Goal: Contribute content: Contribute content

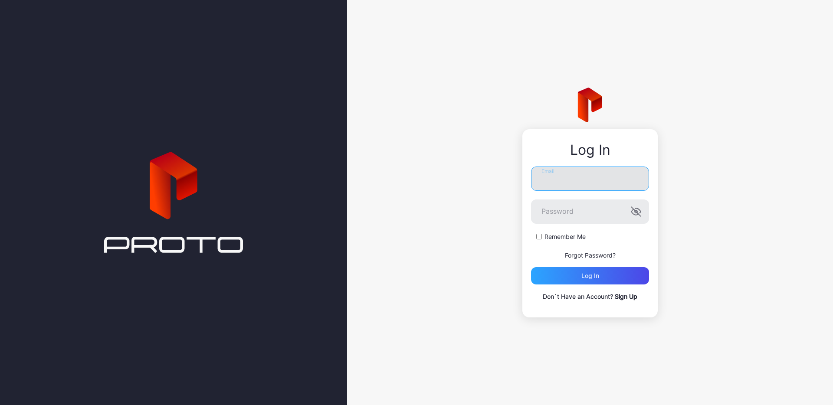
click at [580, 177] on input "Email" at bounding box center [590, 179] width 118 height 24
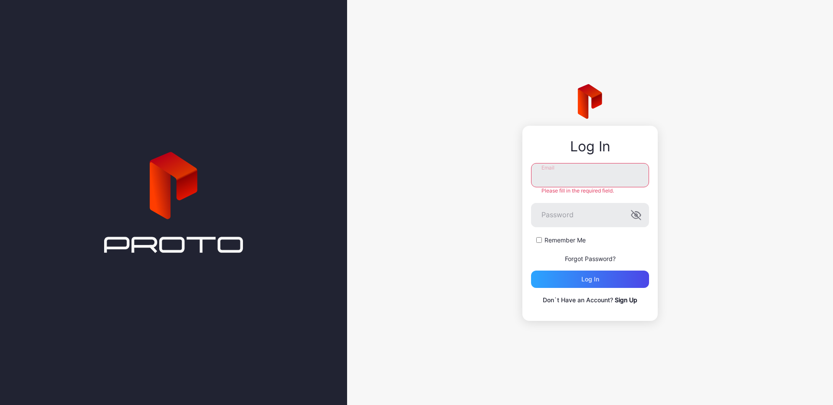
type input "**********"
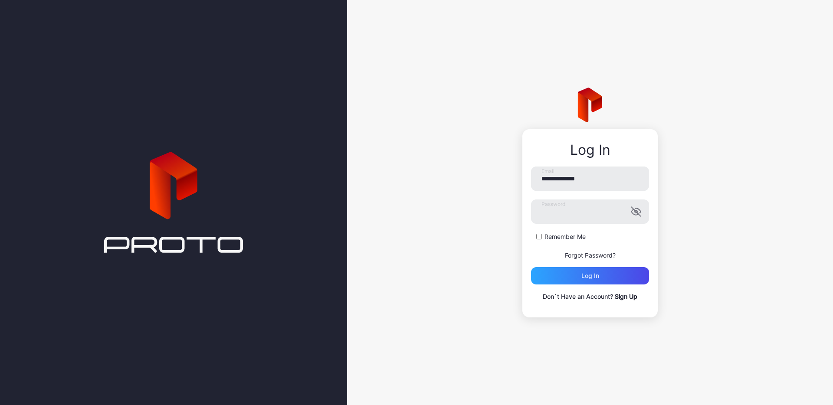
click at [569, 243] on form "**********" at bounding box center [590, 226] width 118 height 118
click at [561, 240] on label "Remember Me" at bounding box center [565, 237] width 41 height 9
click at [572, 279] on div "Log in" at bounding box center [590, 275] width 118 height 17
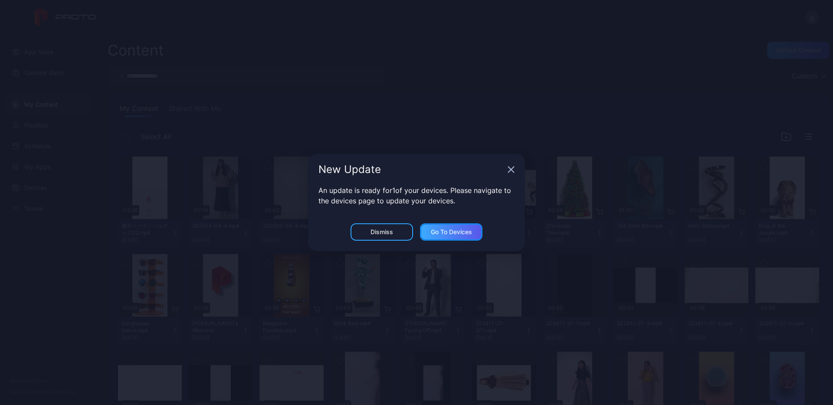
click at [461, 232] on div "Go to devices" at bounding box center [451, 232] width 41 height 7
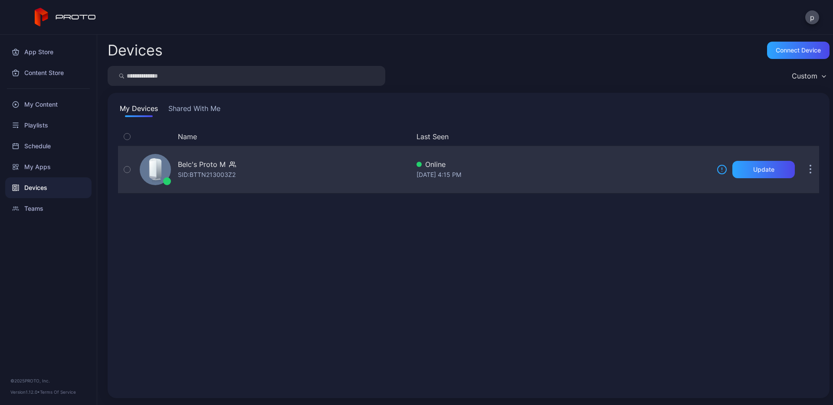
click at [802, 168] on button "button" at bounding box center [810, 169] width 17 height 17
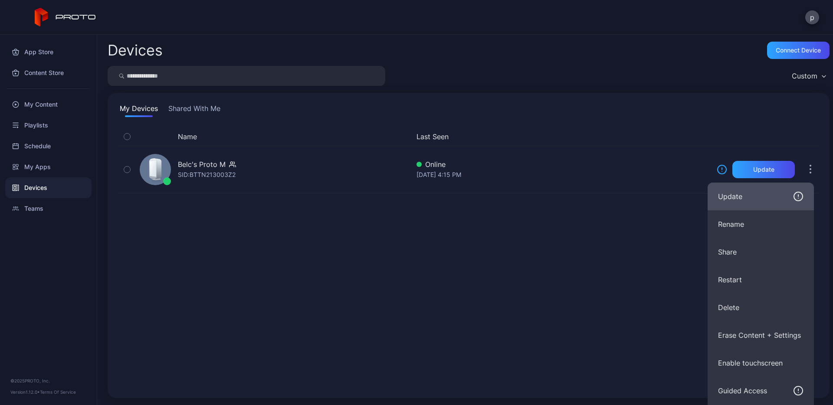
click at [798, 194] on icon "button" at bounding box center [798, 196] width 10 height 10
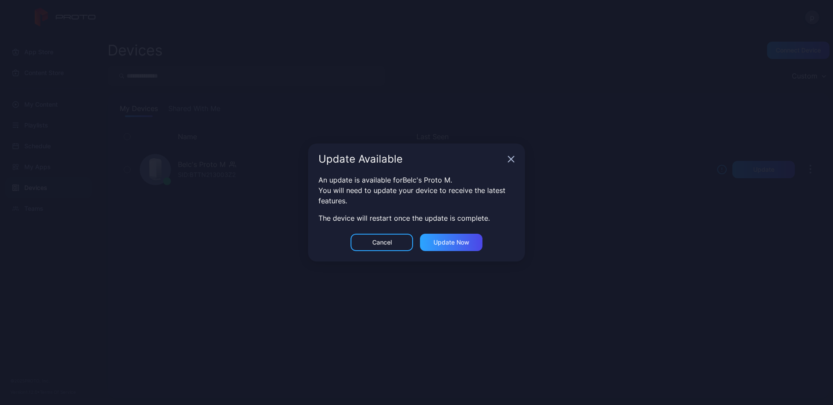
click at [511, 163] on div "Update Available" at bounding box center [416, 159] width 217 height 31
click at [512, 157] on icon "button" at bounding box center [512, 160] width 6 height 6
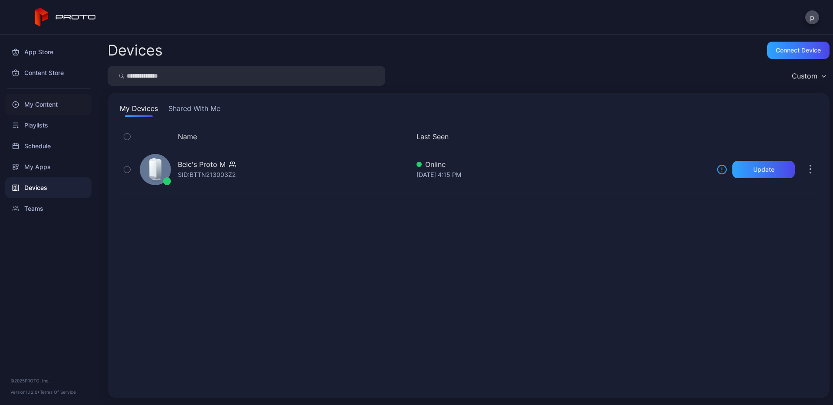
click at [48, 102] on div "My Content" at bounding box center [48, 104] width 86 height 21
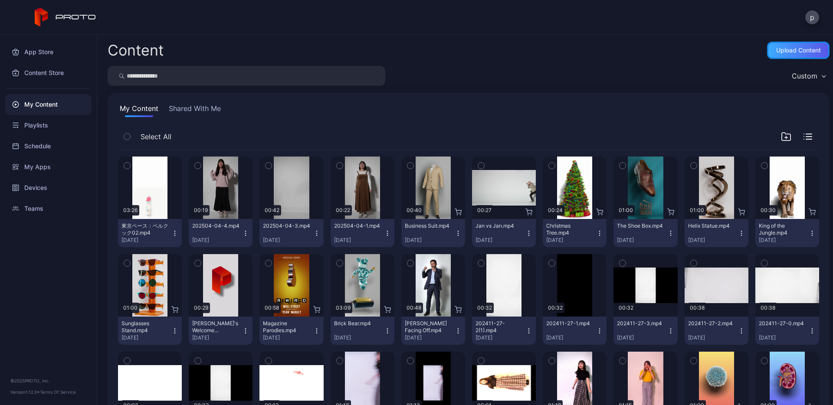
click at [776, 53] on div "Upload Content" at bounding box center [798, 50] width 45 height 7
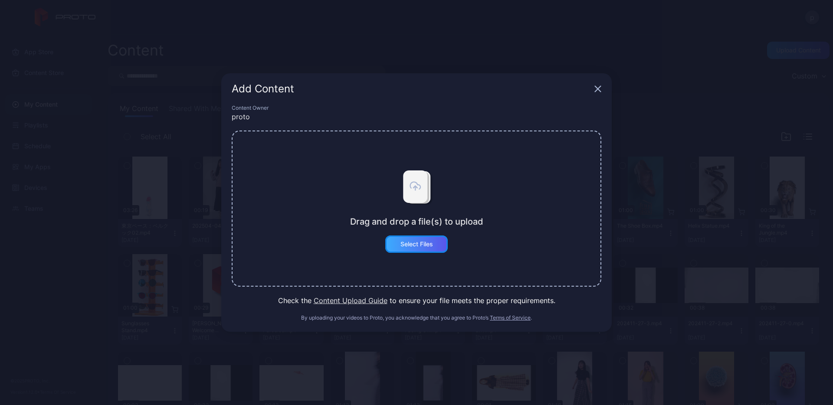
click at [412, 250] on div "Select Files" at bounding box center [416, 244] width 62 height 17
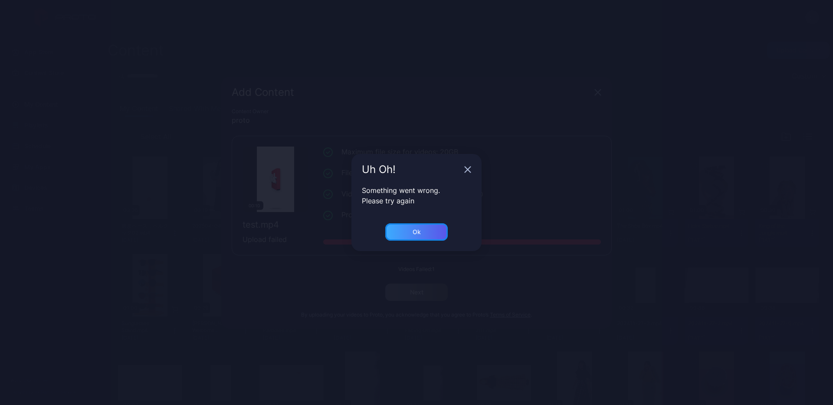
click at [422, 233] on div "Ok" at bounding box center [416, 231] width 62 height 17
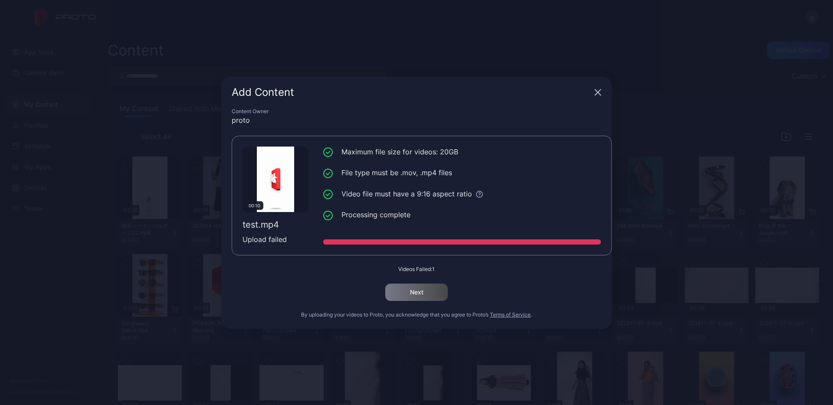
click at [598, 98] on div "Add Content" at bounding box center [416, 92] width 390 height 31
click at [600, 93] on icon "button" at bounding box center [597, 92] width 7 height 7
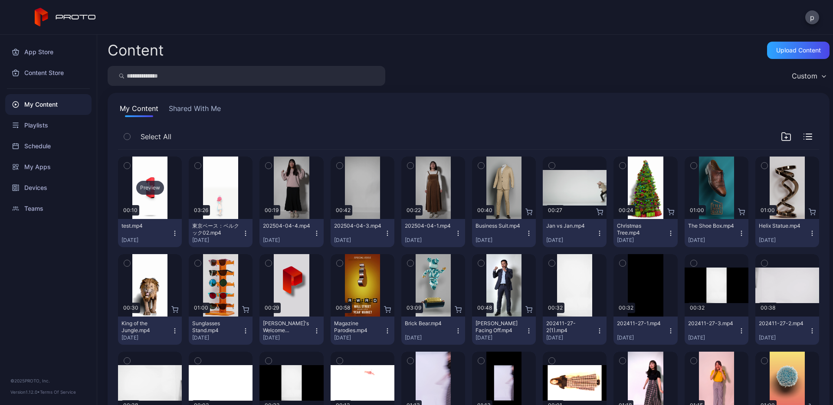
click at [151, 205] on div "Preview" at bounding box center [150, 188] width 64 height 62
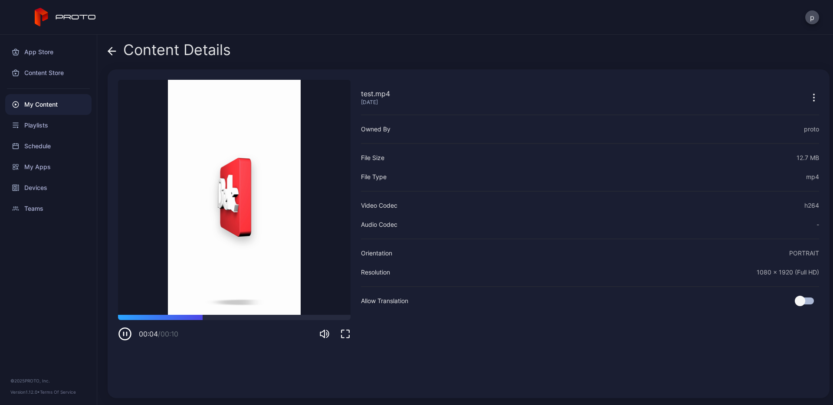
click at [809, 97] on icon "button" at bounding box center [814, 97] width 10 height 10
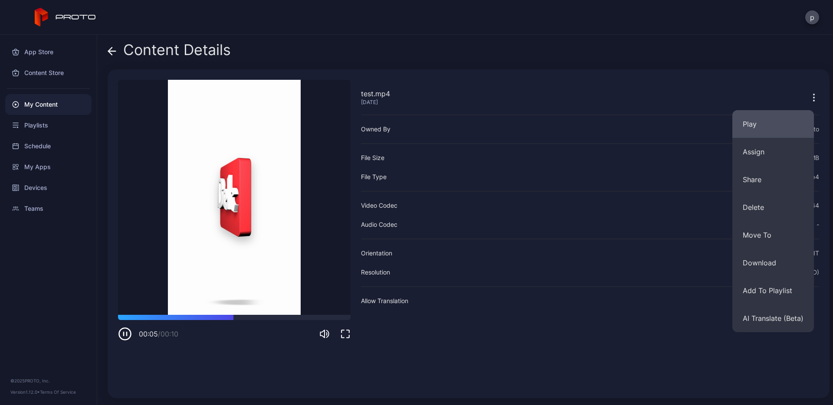
click at [782, 129] on button "Play" at bounding box center [773, 124] width 82 height 28
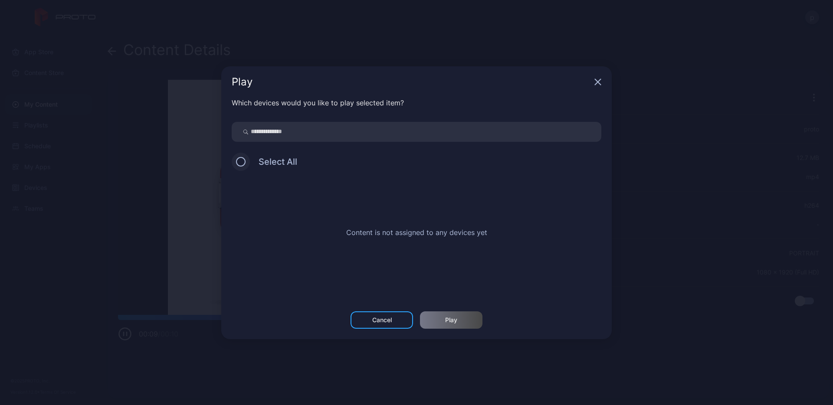
click at [240, 165] on button at bounding box center [241, 162] width 10 height 10
click at [239, 164] on button at bounding box center [241, 162] width 10 height 10
click at [241, 163] on button at bounding box center [241, 162] width 10 height 10
click at [378, 325] on div "Cancel" at bounding box center [382, 320] width 62 height 17
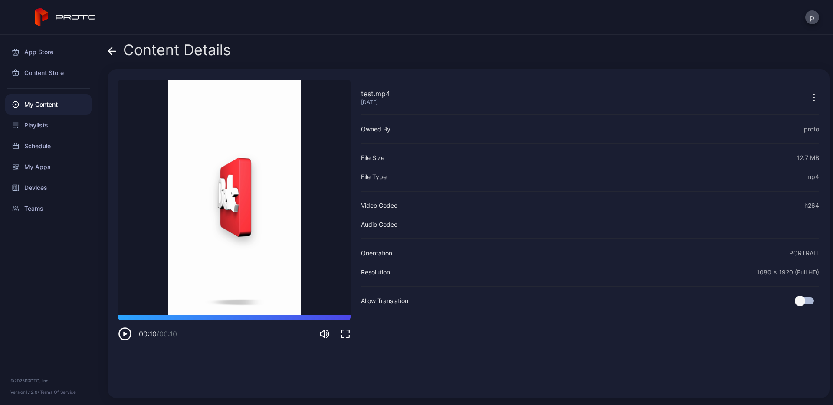
click at [809, 96] on icon "button" at bounding box center [814, 97] width 10 height 10
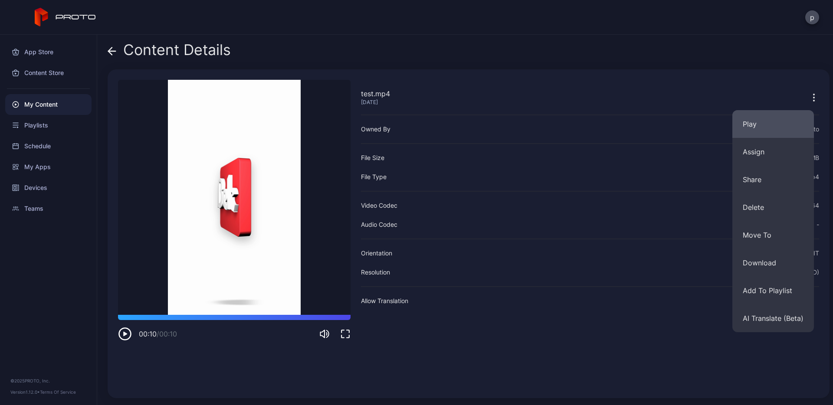
click at [772, 123] on button "Play" at bounding box center [773, 124] width 82 height 28
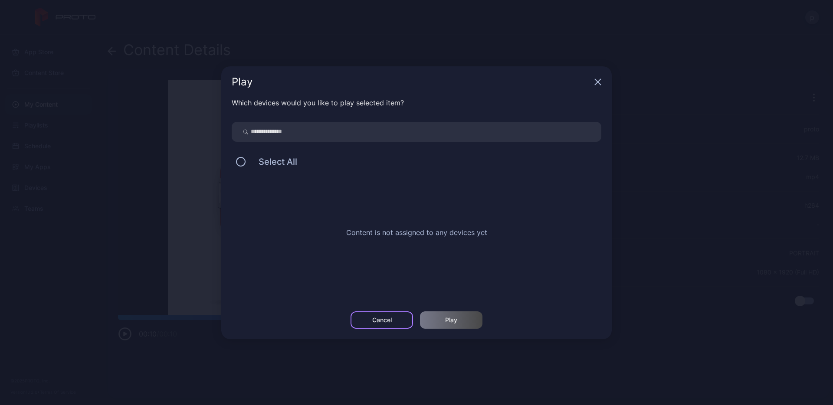
click at [390, 318] on div "Cancel" at bounding box center [382, 320] width 20 height 7
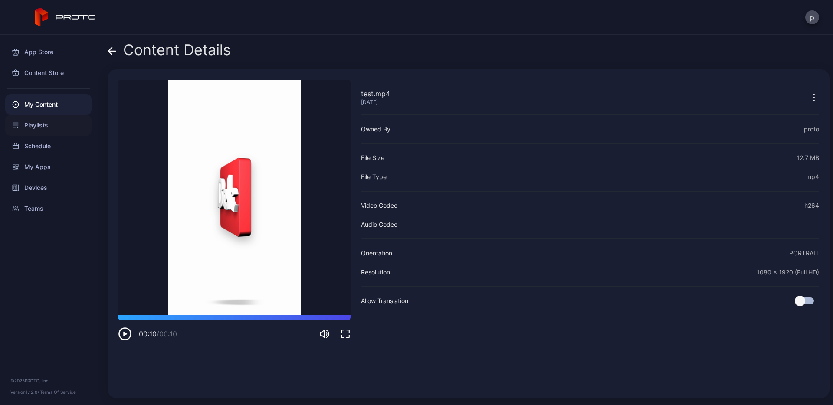
click at [40, 127] on div "Playlists" at bounding box center [48, 125] width 86 height 21
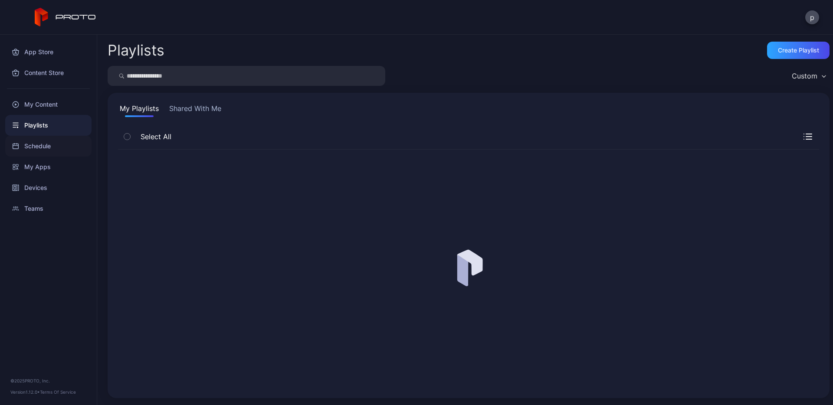
click at [42, 147] on div "Schedule" at bounding box center [48, 146] width 86 height 21
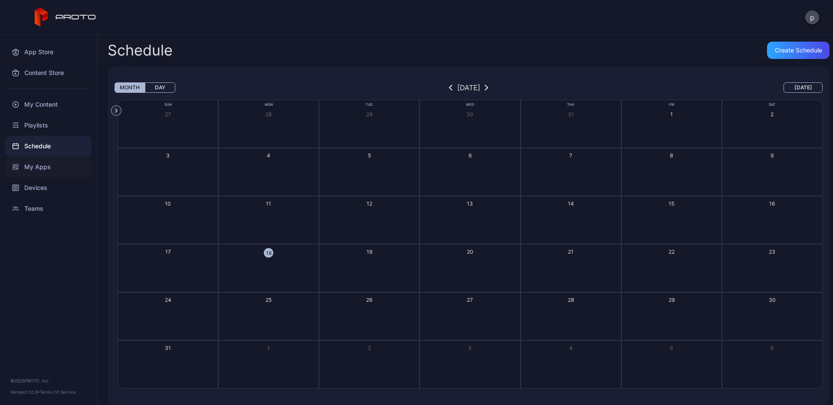
click at [42, 164] on div "My Apps" at bounding box center [48, 167] width 86 height 21
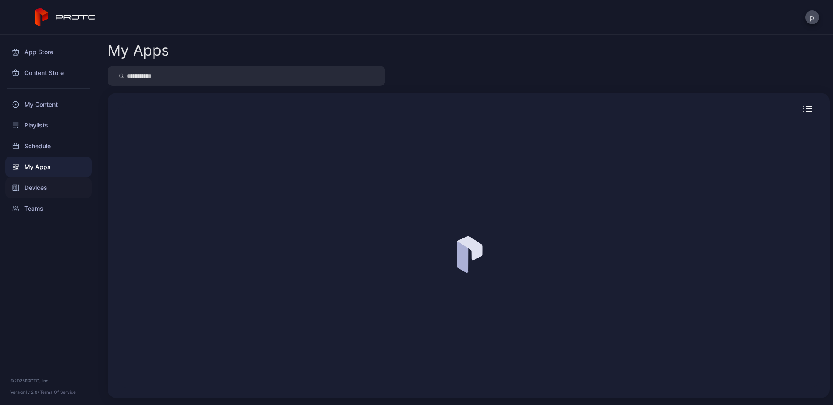
click at [43, 186] on div "Devices" at bounding box center [48, 187] width 86 height 21
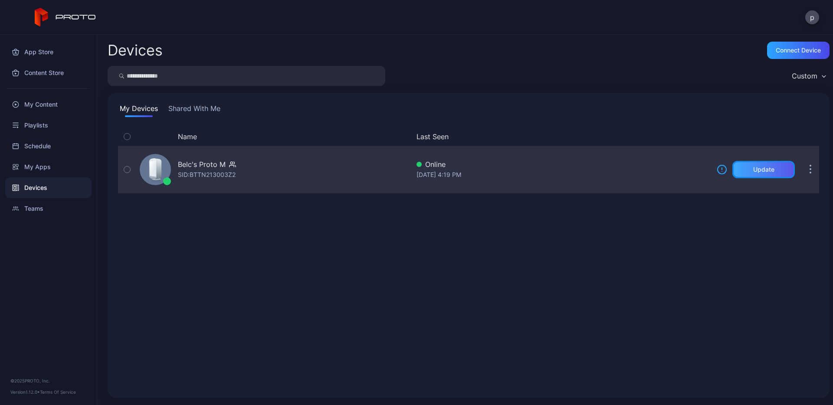
click at [753, 171] on div "Update" at bounding box center [763, 169] width 21 height 7
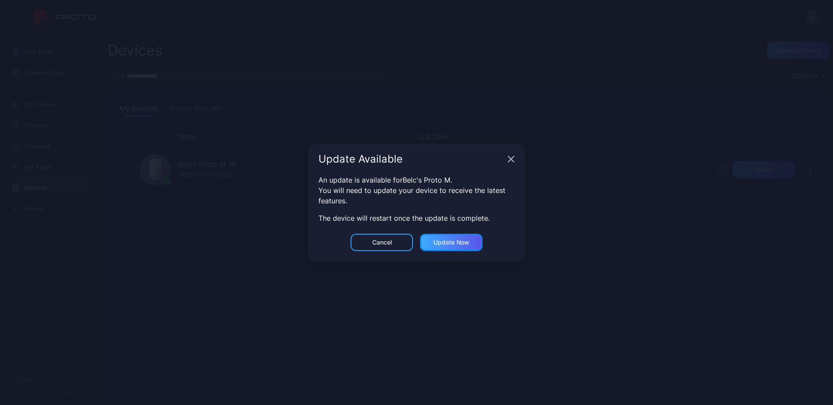
click at [453, 241] on div "Update now" at bounding box center [451, 242] width 36 height 7
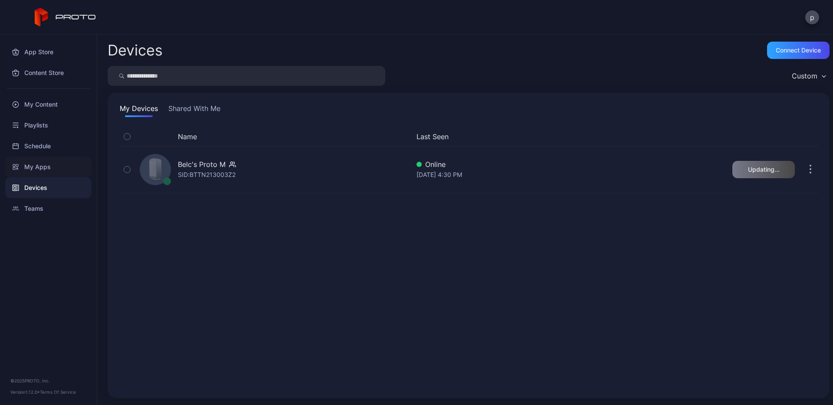
click at [36, 164] on div "My Apps" at bounding box center [48, 167] width 86 height 21
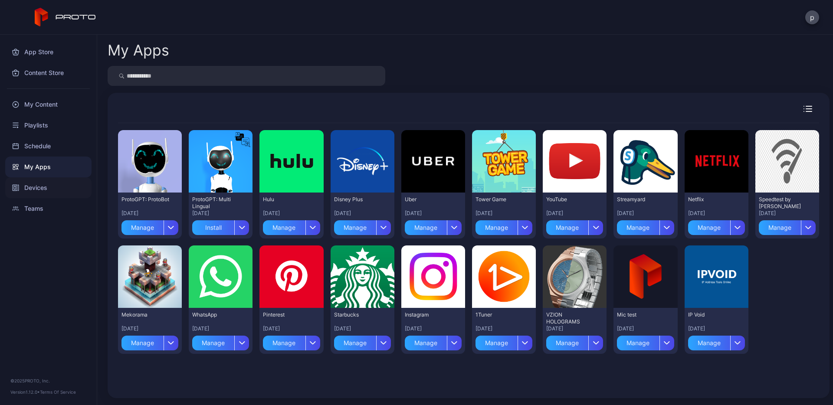
click at [43, 190] on div "Devices" at bounding box center [48, 187] width 86 height 21
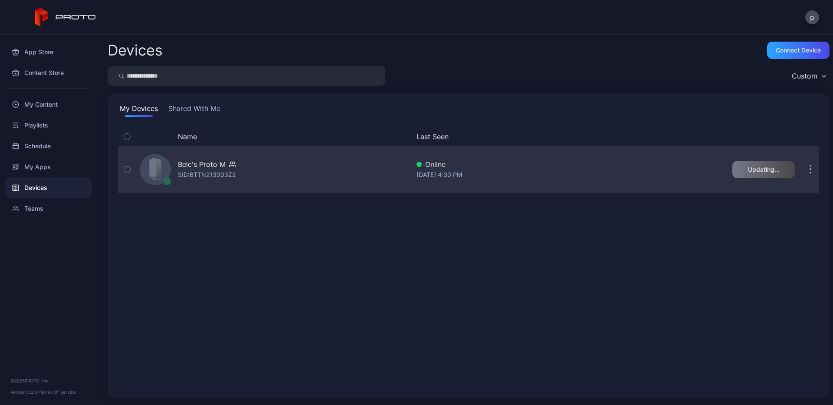
click at [802, 167] on button "button" at bounding box center [810, 169] width 17 height 17
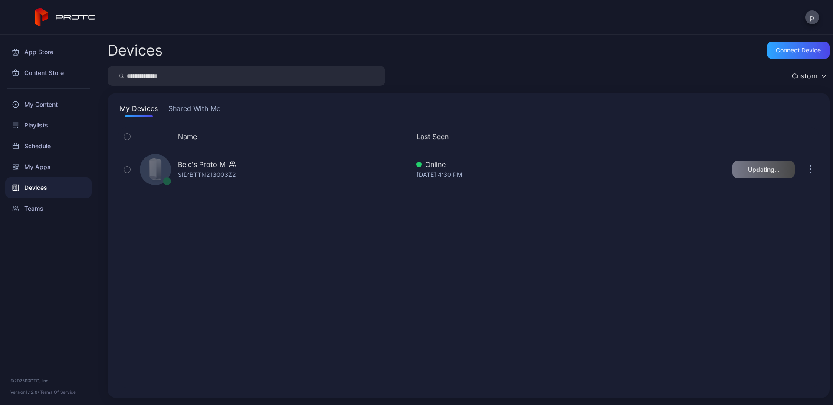
click at [568, 226] on div "Name Last Seen Belc's Proto M SID: BTTN213003Z2 Online [DATE] 4:30 PM Updating.…" at bounding box center [468, 258] width 701 height 260
click at [45, 99] on div "My Content" at bounding box center [48, 104] width 86 height 21
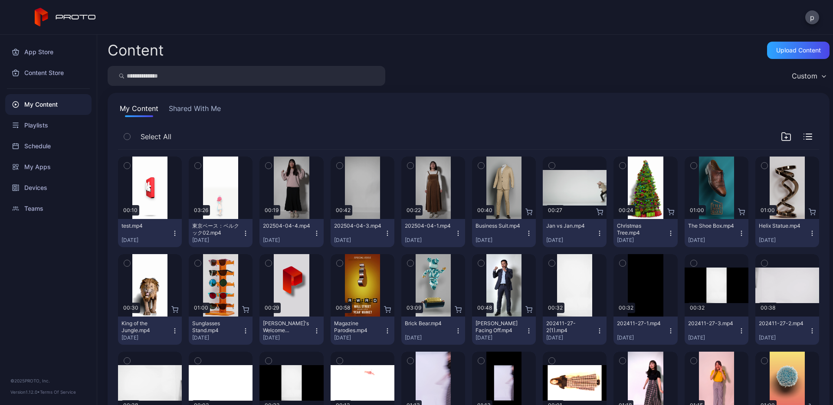
click at [125, 167] on icon "button" at bounding box center [127, 166] width 6 height 10
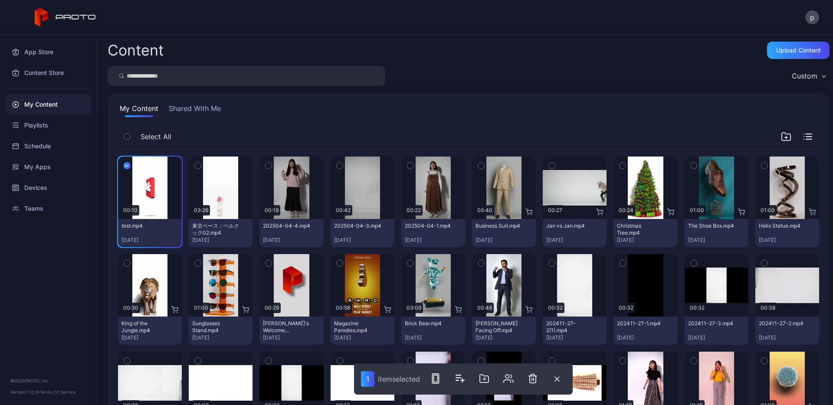
click at [126, 167] on icon "button" at bounding box center [127, 166] width 7 height 10
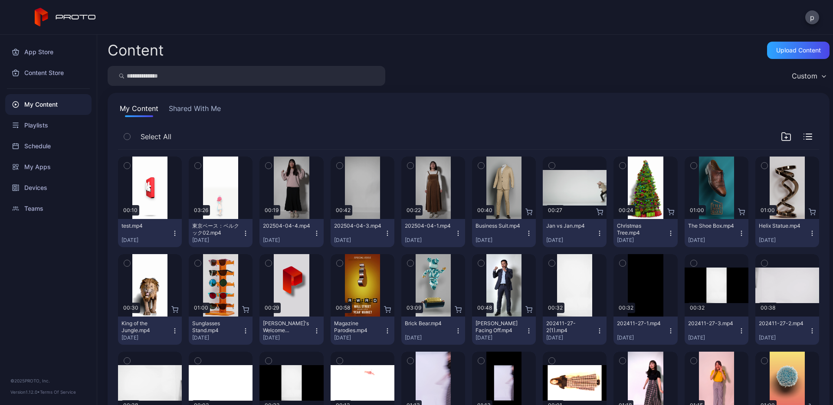
click at [126, 167] on icon "button" at bounding box center [127, 166] width 6 height 10
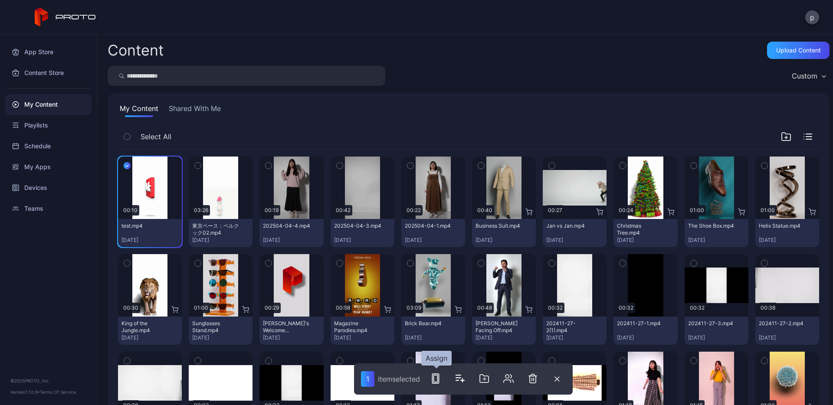
click at [438, 384] on button "button" at bounding box center [435, 378] width 17 height 17
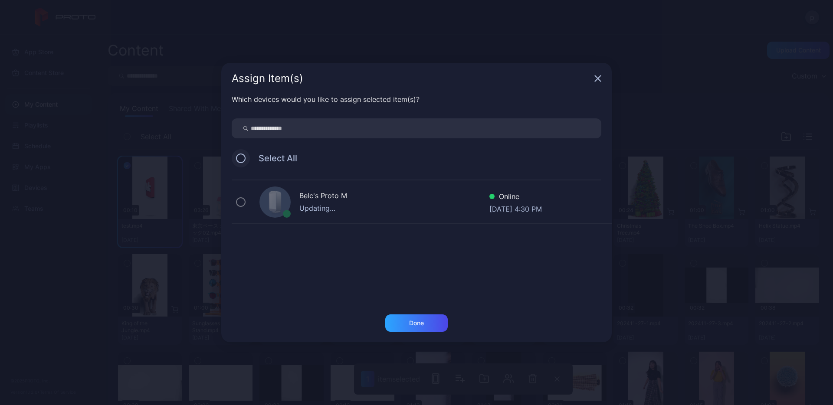
click at [241, 157] on button at bounding box center [241, 159] width 10 height 10
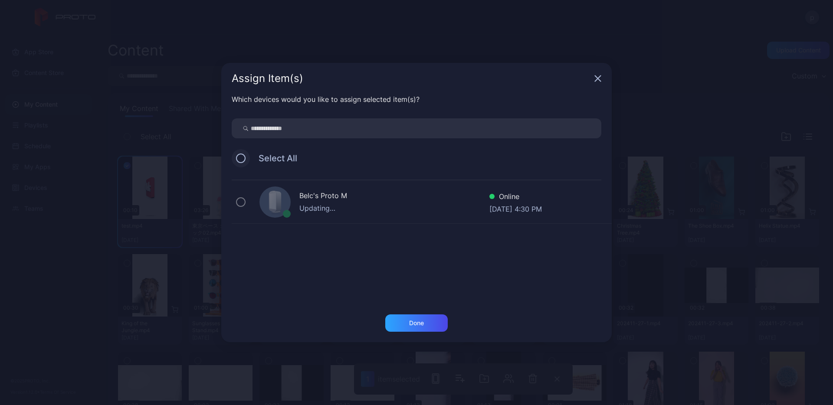
click at [241, 157] on button at bounding box center [241, 159] width 10 height 10
click at [411, 322] on div "Done" at bounding box center [416, 323] width 15 height 7
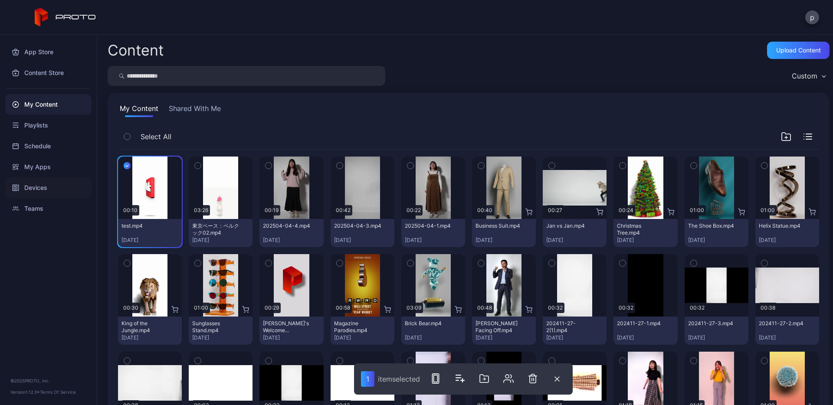
click at [39, 191] on div "Devices" at bounding box center [48, 187] width 86 height 21
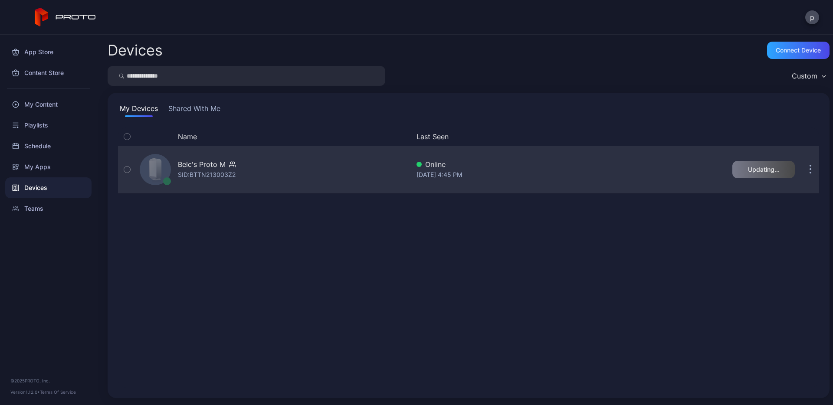
click at [197, 171] on div "SID: BTTN213003Z2" at bounding box center [207, 175] width 58 height 10
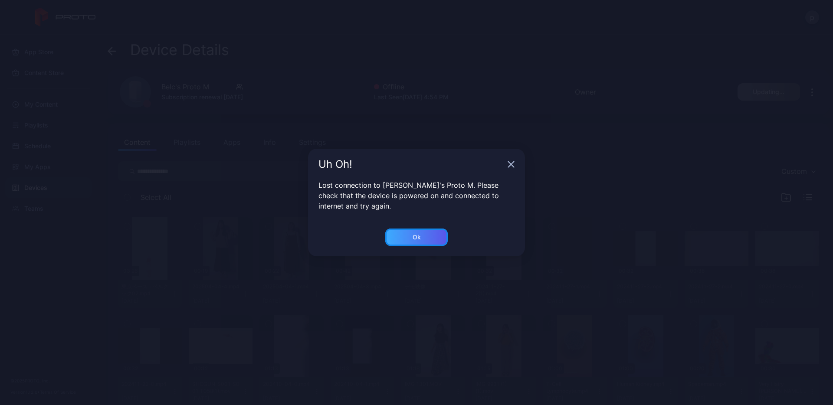
click at [419, 236] on div "Ok" at bounding box center [417, 237] width 8 height 7
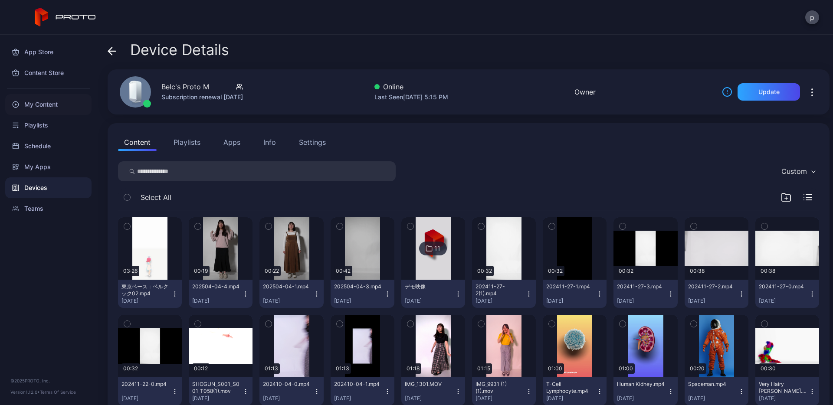
click at [38, 106] on div "My Content" at bounding box center [48, 104] width 86 height 21
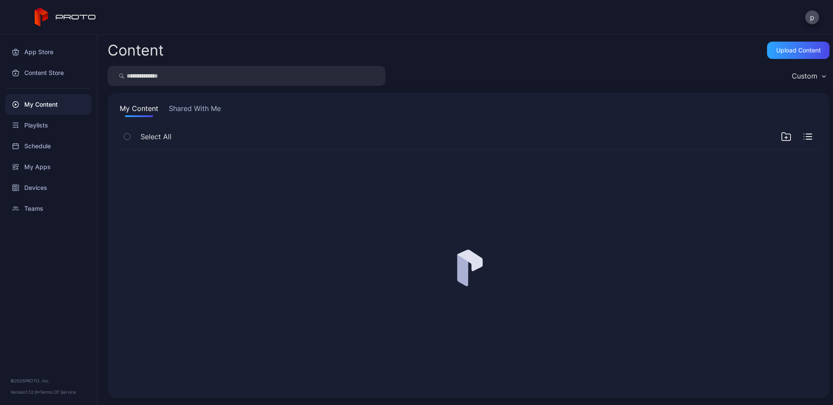
click at [38, 106] on div "My Content" at bounding box center [48, 104] width 86 height 21
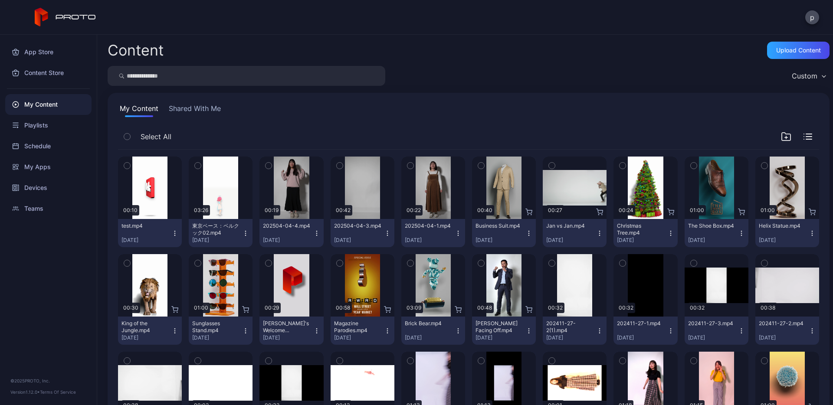
click at [173, 231] on icon "button" at bounding box center [174, 233] width 7 height 7
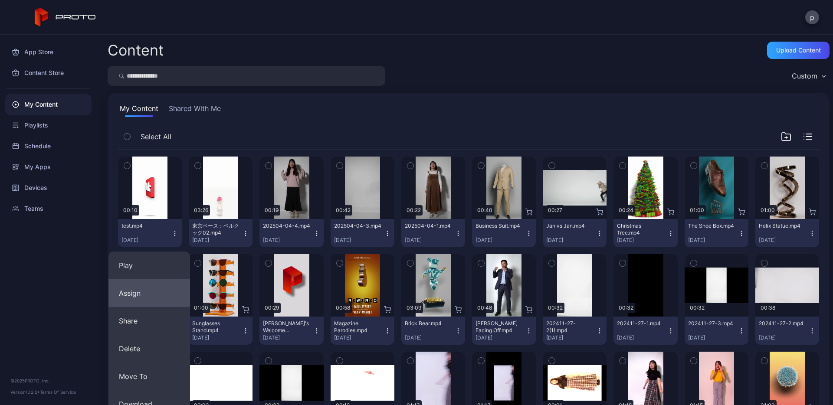
click at [144, 299] on button "Assign" at bounding box center [149, 293] width 82 height 28
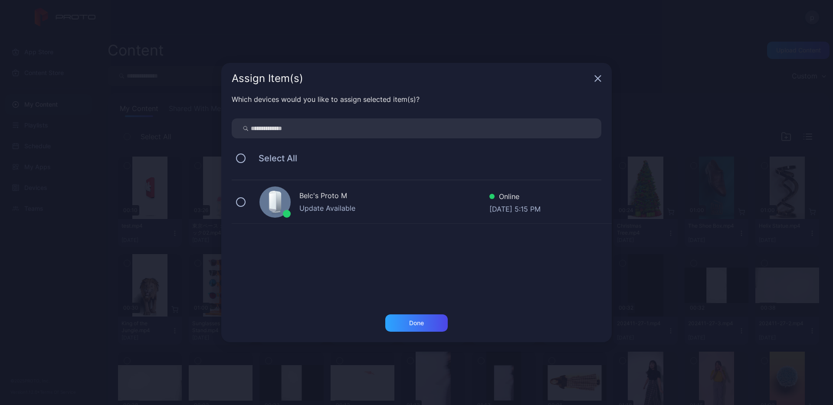
click at [239, 208] on div "Belc's Proto M Update Available Online [DATE] 5:15 PM" at bounding box center [422, 201] width 380 height 43
click at [409, 326] on div "Done" at bounding box center [416, 323] width 15 height 7
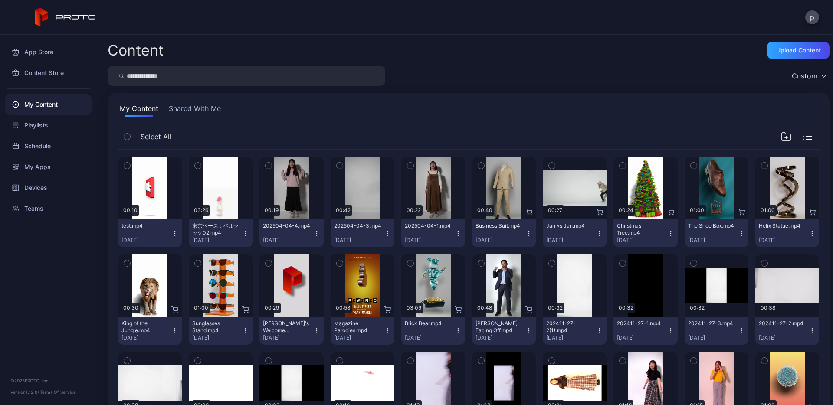
click at [125, 166] on icon "button" at bounding box center [127, 166] width 6 height 10
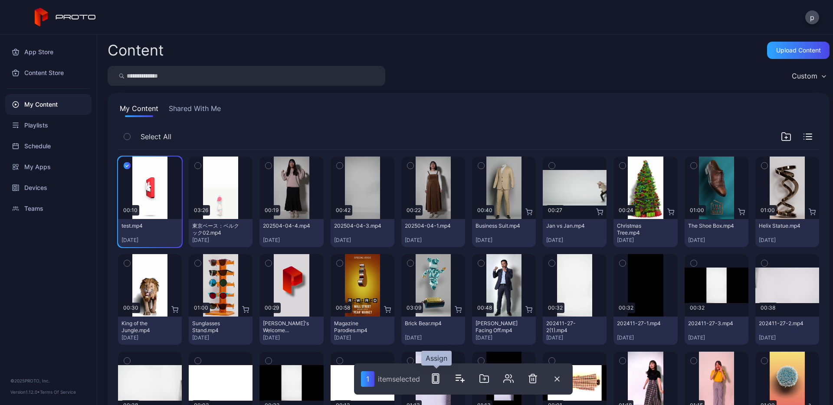
click at [439, 379] on rect "button" at bounding box center [436, 379] width 7 height 10
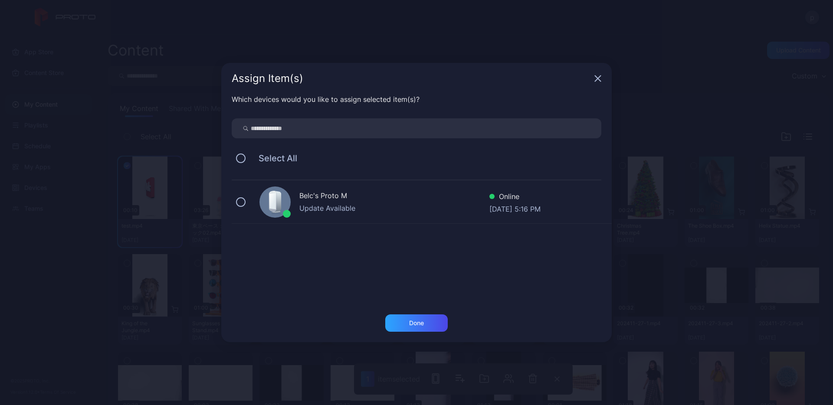
click at [291, 200] on div "Belc's Proto M Update Available Online [DATE] 5:16 PM" at bounding box center [422, 201] width 380 height 43
click at [406, 326] on div "Done" at bounding box center [416, 323] width 62 height 17
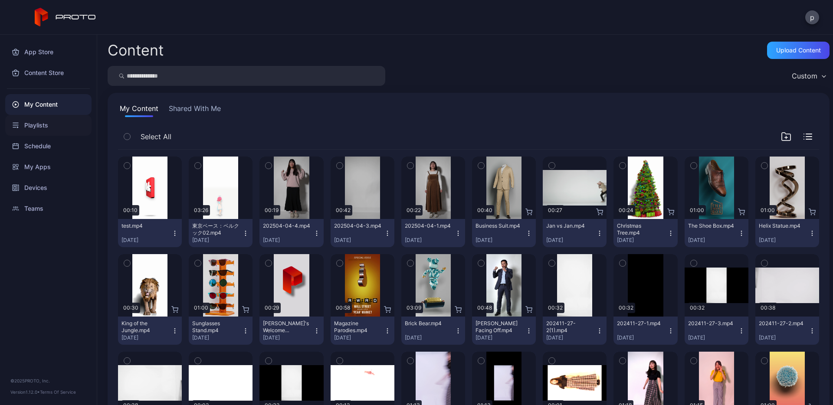
click at [47, 118] on div "Playlists" at bounding box center [48, 125] width 86 height 21
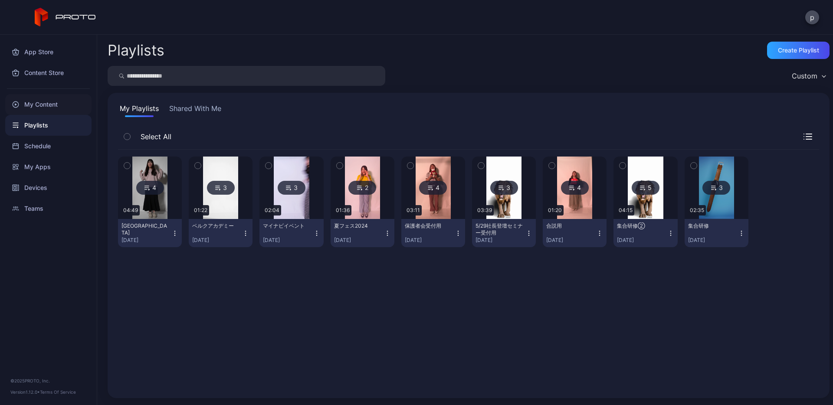
click at [52, 104] on div "My Content" at bounding box center [48, 104] width 86 height 21
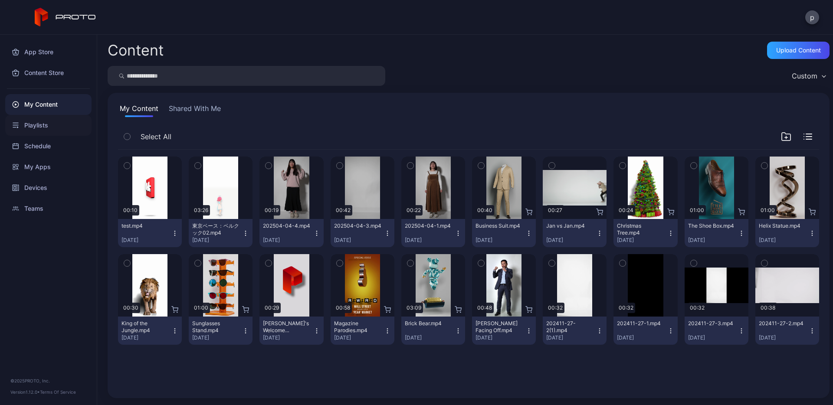
click at [50, 125] on div "Playlists" at bounding box center [48, 125] width 86 height 21
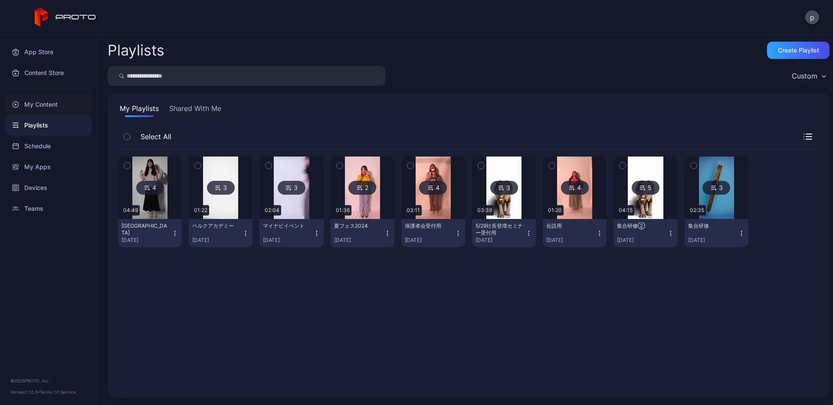
click at [44, 105] on div "My Content" at bounding box center [48, 104] width 86 height 21
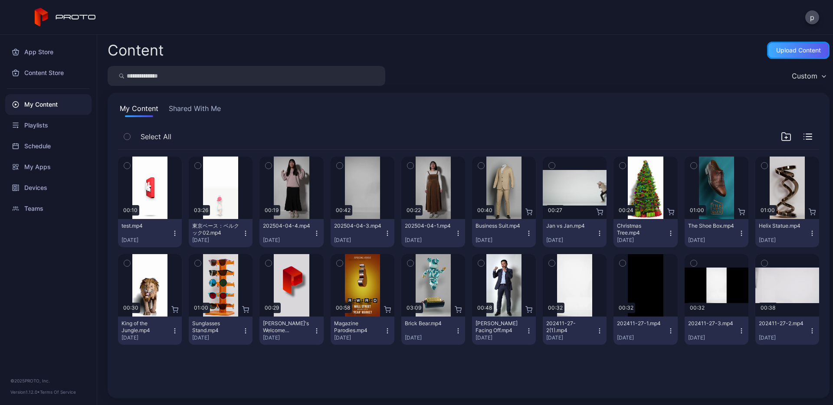
click at [798, 51] on div "Upload Content" at bounding box center [798, 50] width 45 height 7
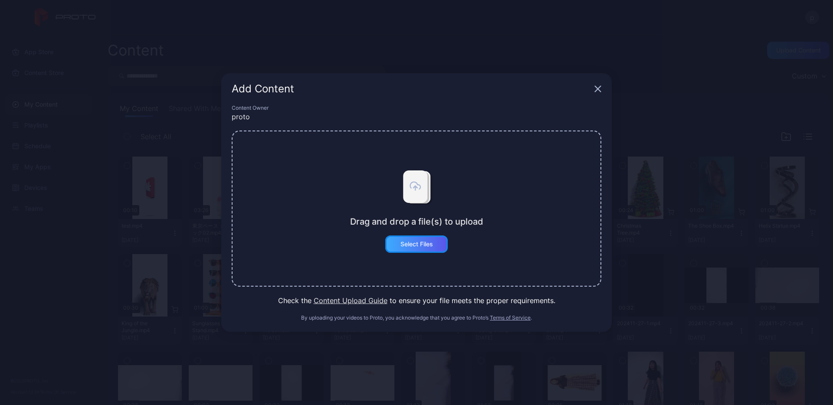
click at [413, 241] on div "Select Files" at bounding box center [416, 244] width 33 height 7
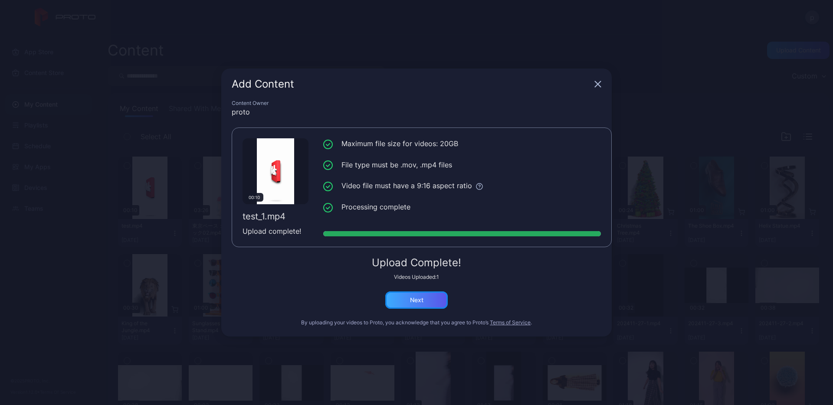
click at [426, 295] on div "Next" at bounding box center [416, 300] width 62 height 17
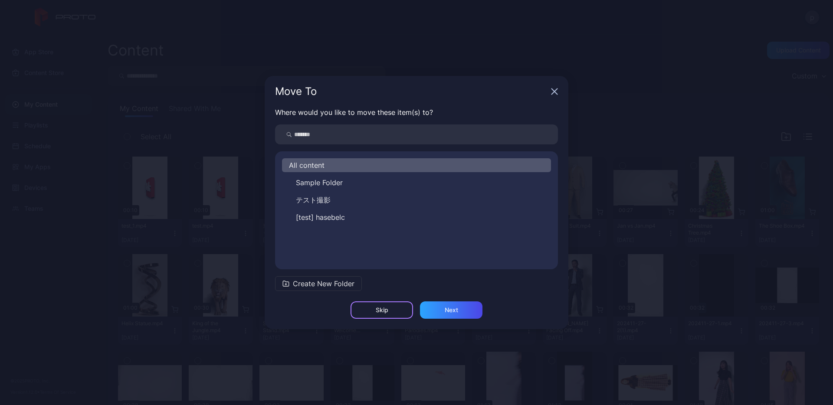
click at [402, 310] on div "Skip" at bounding box center [382, 310] width 62 height 17
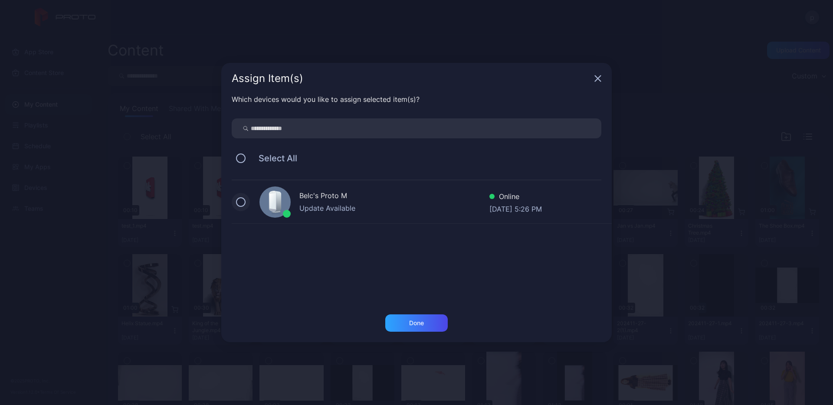
click at [241, 197] on button at bounding box center [241, 202] width 10 height 10
click at [427, 325] on div "Done" at bounding box center [416, 323] width 62 height 17
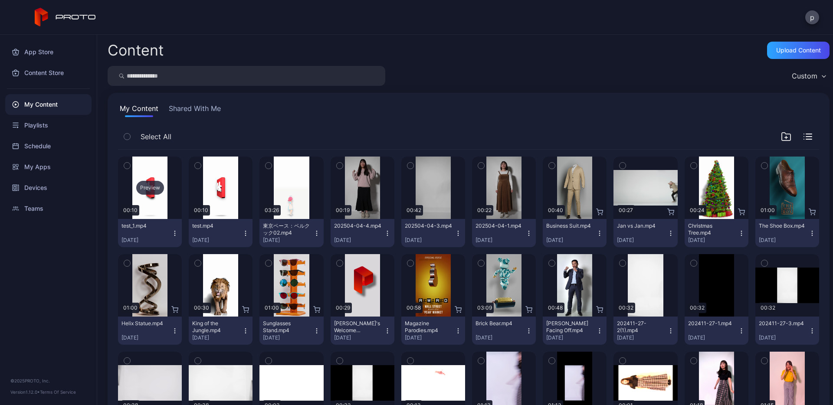
drag, startPoint x: 276, startPoint y: 138, endPoint x: 173, endPoint y: 206, distance: 123.1
click at [275, 138] on div "Select All" at bounding box center [468, 139] width 701 height 22
click at [781, 52] on div "Upload Content" at bounding box center [798, 50] width 45 height 7
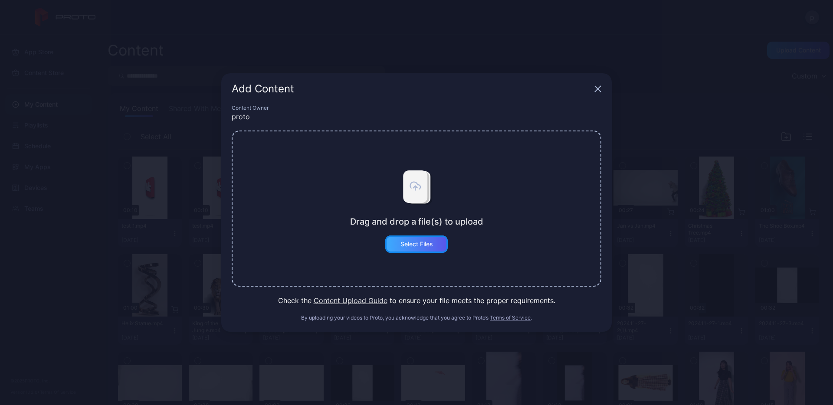
click at [409, 248] on div "Select Files" at bounding box center [416, 244] width 62 height 17
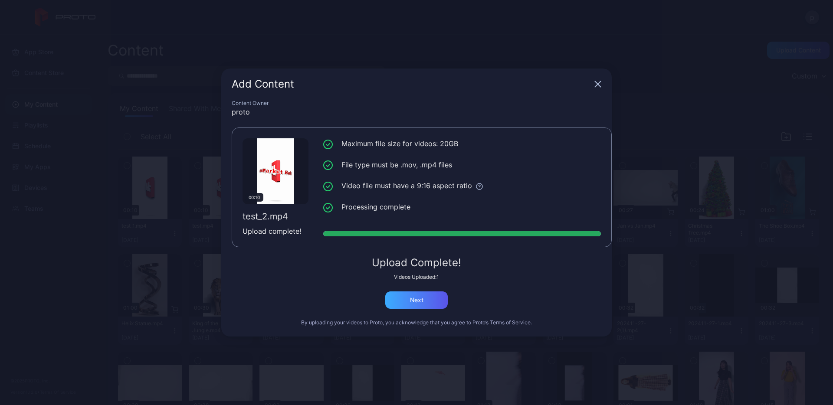
click at [429, 282] on div "Upload Complete! Videos Uploaded: 1 Next" at bounding box center [417, 283] width 370 height 51
click at [428, 305] on div "Next" at bounding box center [416, 300] width 62 height 17
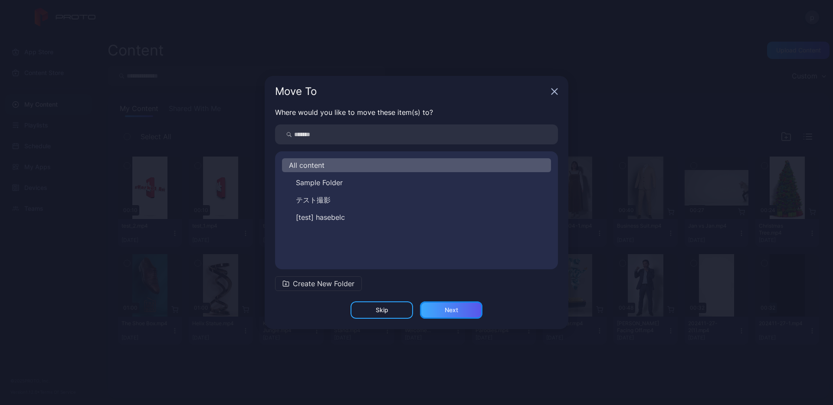
click at [441, 312] on div "Next" at bounding box center [451, 310] width 62 height 17
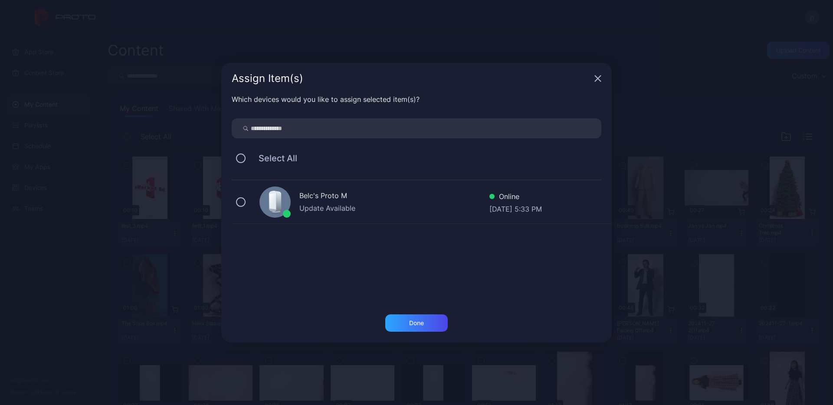
click at [325, 196] on div "Belc's Proto M" at bounding box center [394, 196] width 190 height 13
click at [414, 320] on div "Done" at bounding box center [416, 323] width 15 height 7
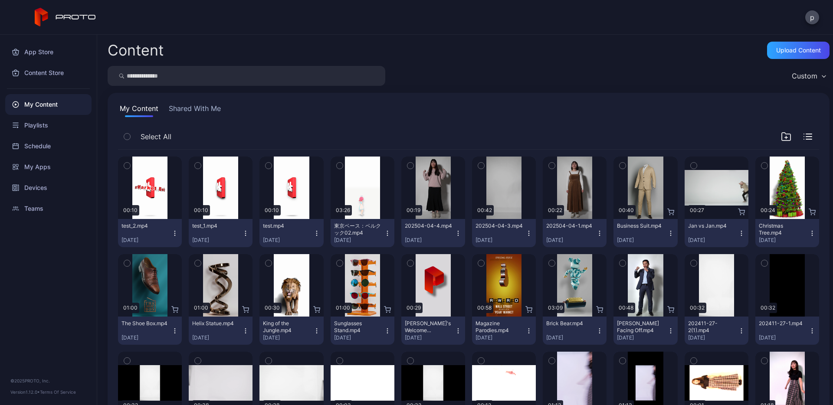
click at [426, 105] on div "My Content Shared With Me" at bounding box center [468, 110] width 701 height 14
click at [434, 287] on div "Preview" at bounding box center [433, 286] width 28 height 14
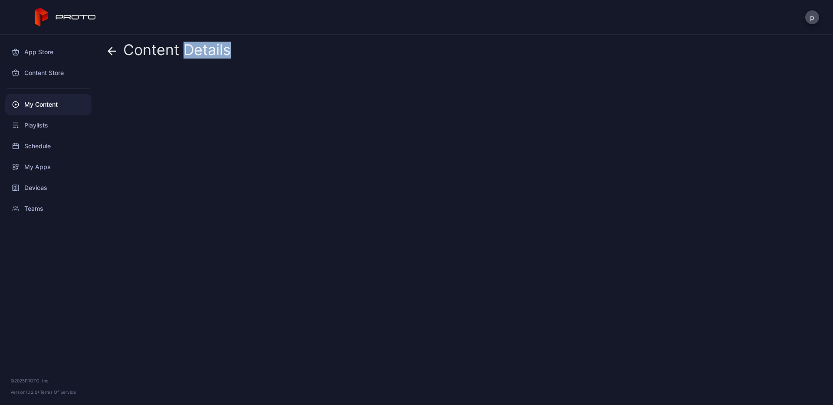
click at [434, 287] on div "Content Details" at bounding box center [465, 220] width 736 height 371
click at [282, 69] on div "Content Details" at bounding box center [465, 220] width 736 height 371
click at [120, 47] on div "Content Details" at bounding box center [169, 52] width 123 height 21
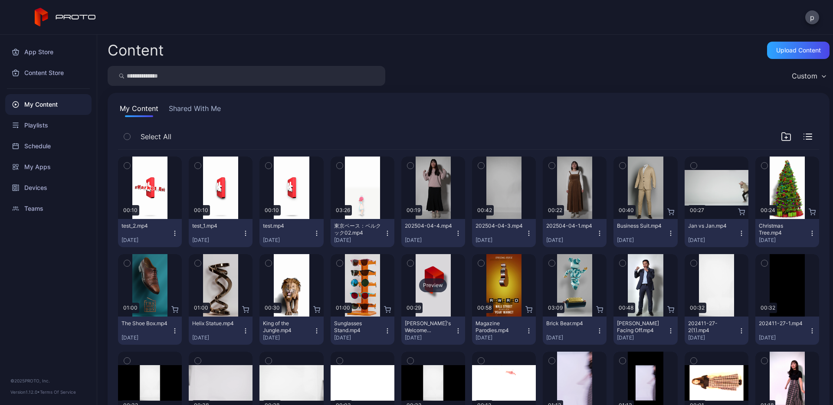
click at [420, 274] on div "Preview" at bounding box center [433, 285] width 64 height 62
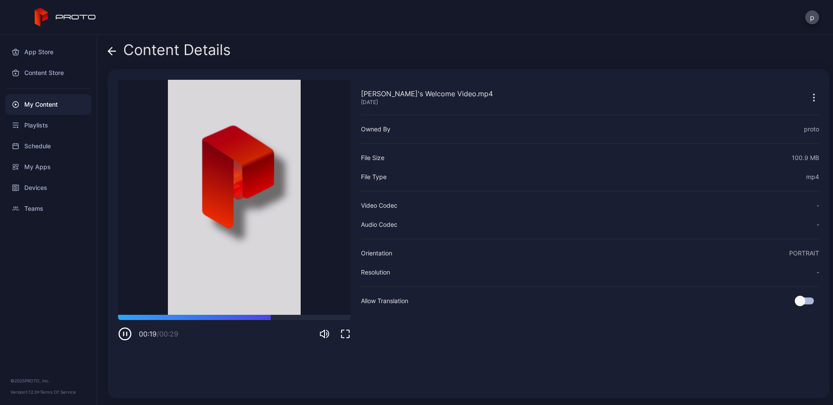
click at [116, 49] on div "Content Details" at bounding box center [169, 52] width 123 height 21
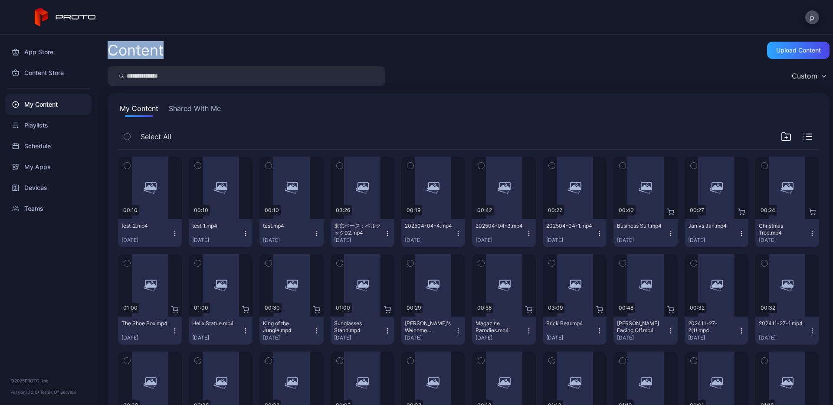
click at [116, 49] on div "Content" at bounding box center [136, 50] width 56 height 15
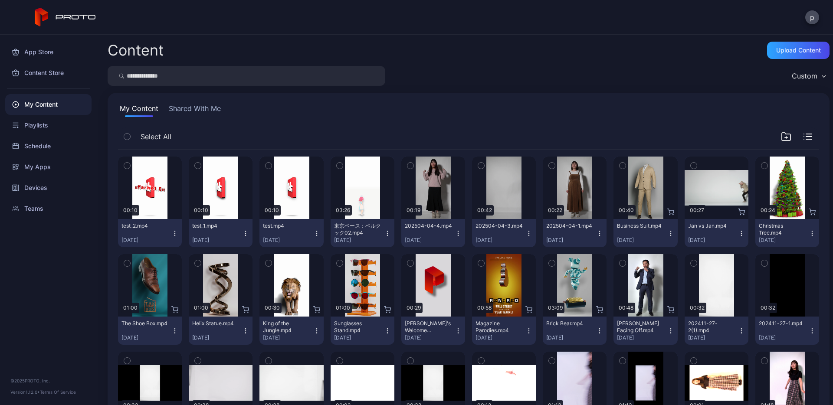
click at [213, 76] on input "search" at bounding box center [247, 76] width 278 height 20
click at [217, 187] on div "Preview" at bounding box center [221, 188] width 28 height 14
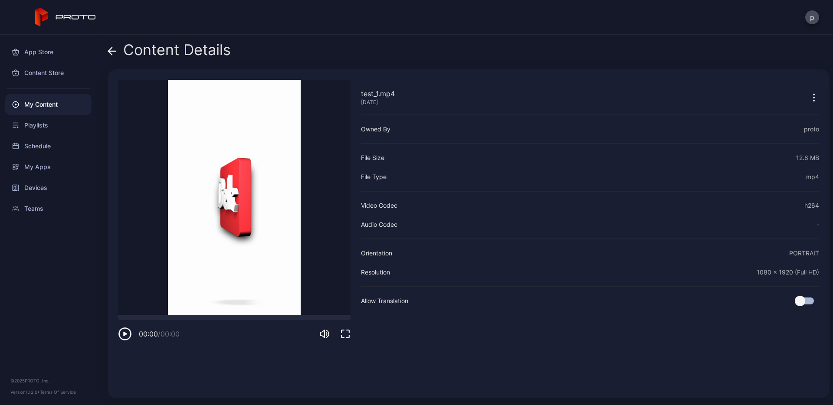
click at [228, 197] on video "Sorry, your browser doesn‘t support embedded videos" at bounding box center [234, 197] width 233 height 235
click at [114, 55] on icon at bounding box center [112, 51] width 9 height 9
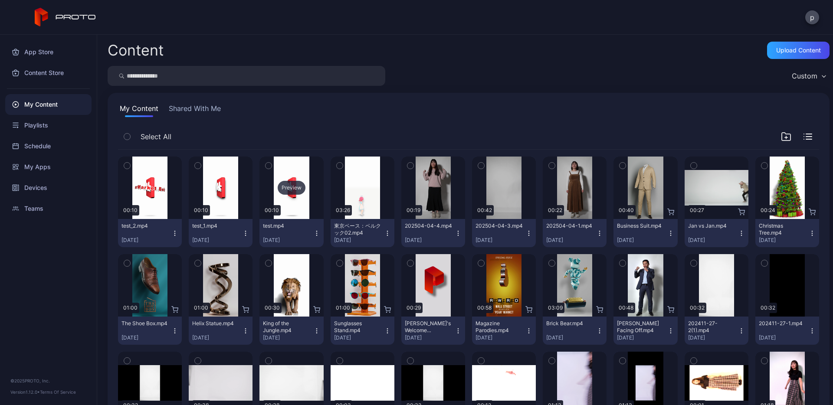
click at [294, 186] on div "Preview" at bounding box center [292, 188] width 28 height 14
